Goal: Task Accomplishment & Management: Use online tool/utility

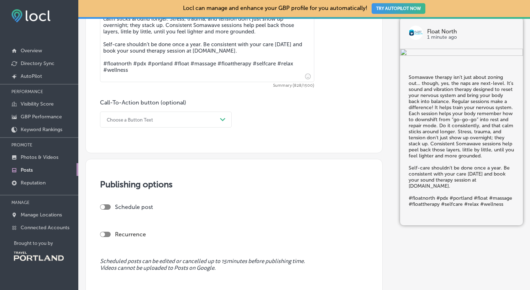
scroll to position [418, 0]
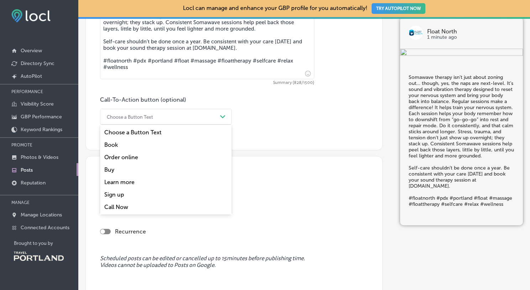
click at [186, 118] on div "Choose a Button Text" at bounding box center [160, 116] width 114 height 11
click at [174, 144] on div "Book" at bounding box center [166, 145] width 132 height 12
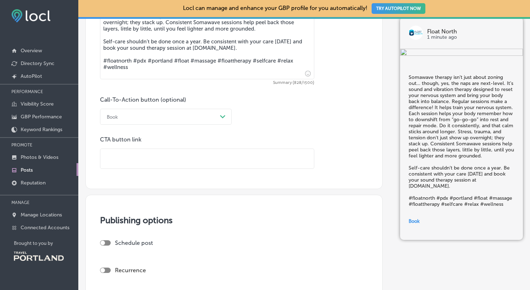
click at [170, 153] on input "text" at bounding box center [206, 159] width 213 height 20
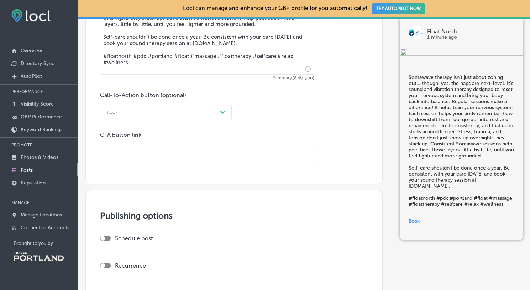
paste input "[URL][DOMAIN_NAME]"
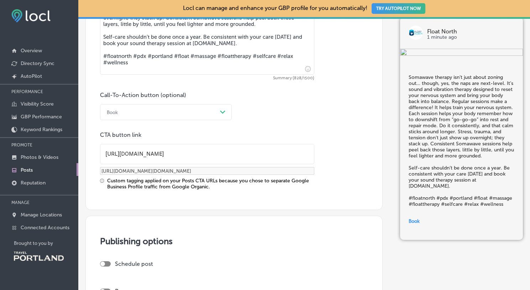
type input "[URL][DOMAIN_NAME]"
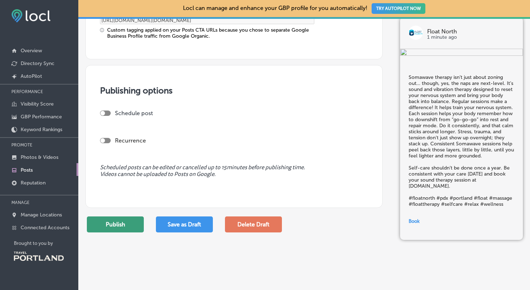
click at [126, 230] on button "Publish" at bounding box center [115, 225] width 57 height 16
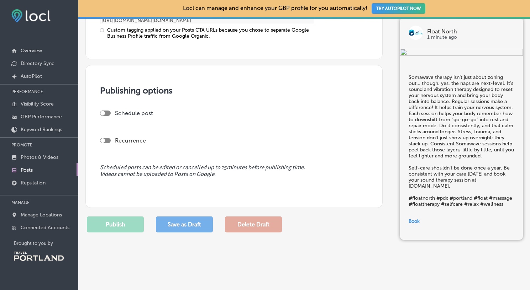
scroll to position [577, 0]
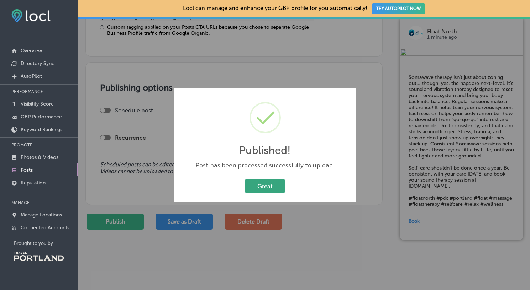
click at [275, 184] on button "Great" at bounding box center [264, 186] width 39 height 15
